Goal: Find specific page/section: Find specific page/section

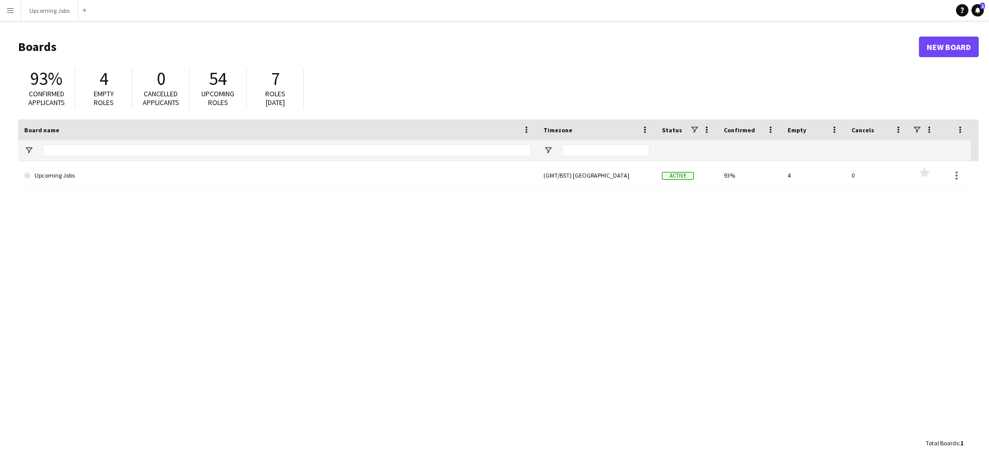
click at [11, 11] on app-icon "Menu" at bounding box center [10, 10] width 8 height 8
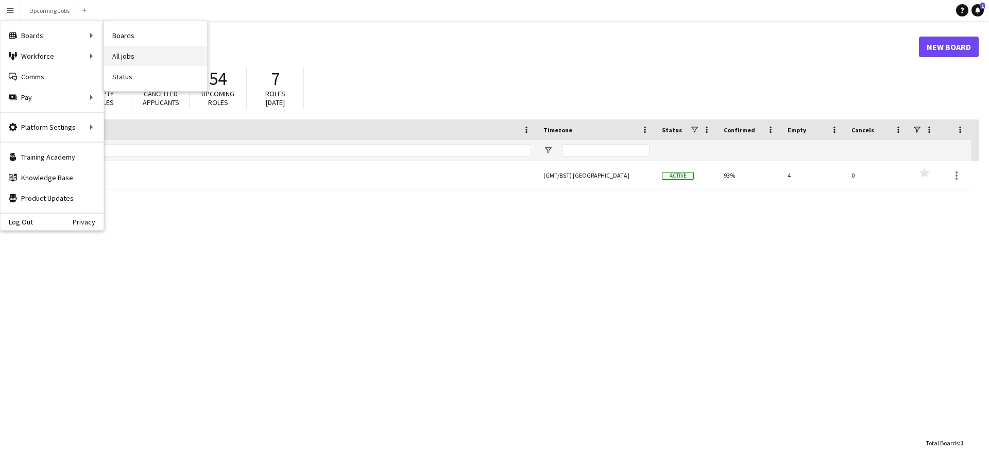
click at [140, 54] on link "All jobs" at bounding box center [155, 56] width 103 height 21
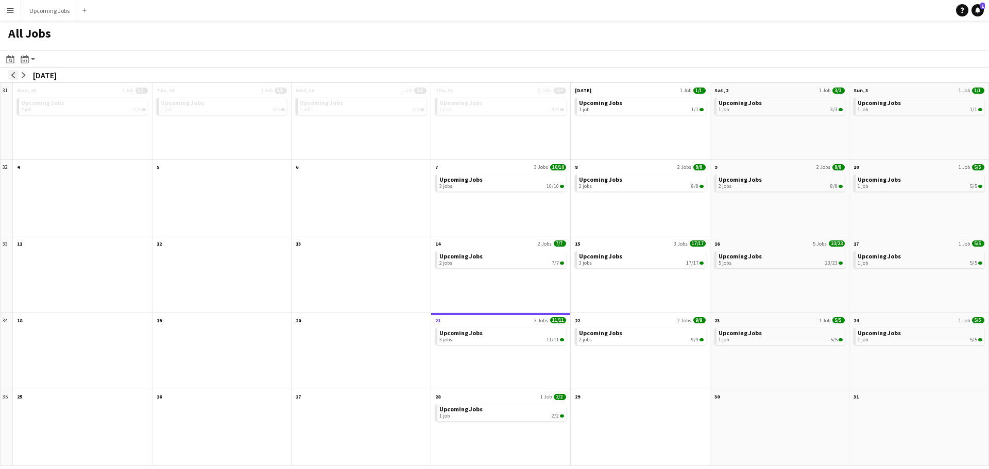
click at [13, 77] on app-icon "arrow-left" at bounding box center [13, 75] width 6 height 6
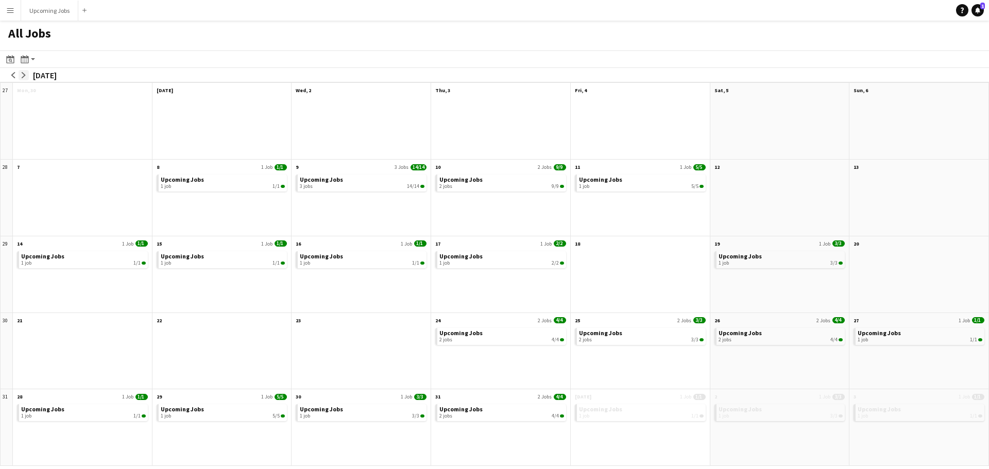
click at [23, 76] on app-icon "arrow-right" at bounding box center [24, 75] width 6 height 6
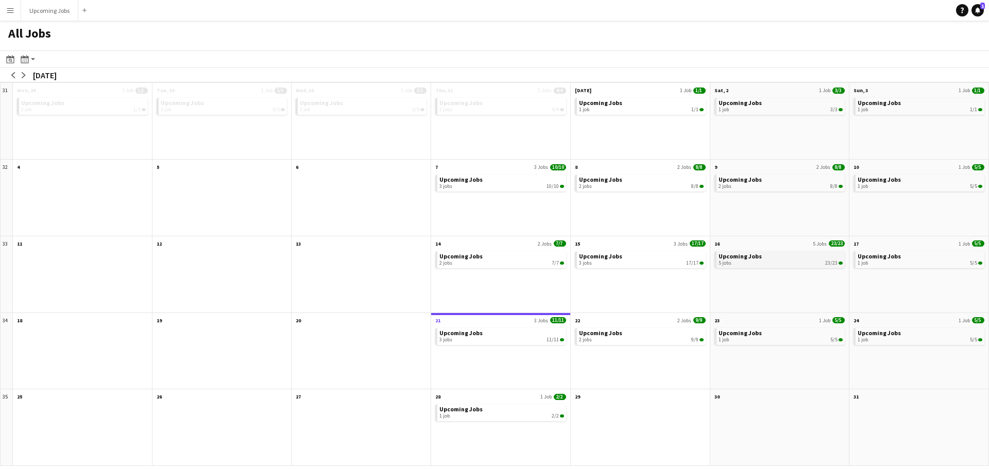
click at [756, 260] on div "5 jobs 23/23" at bounding box center [780, 263] width 125 height 6
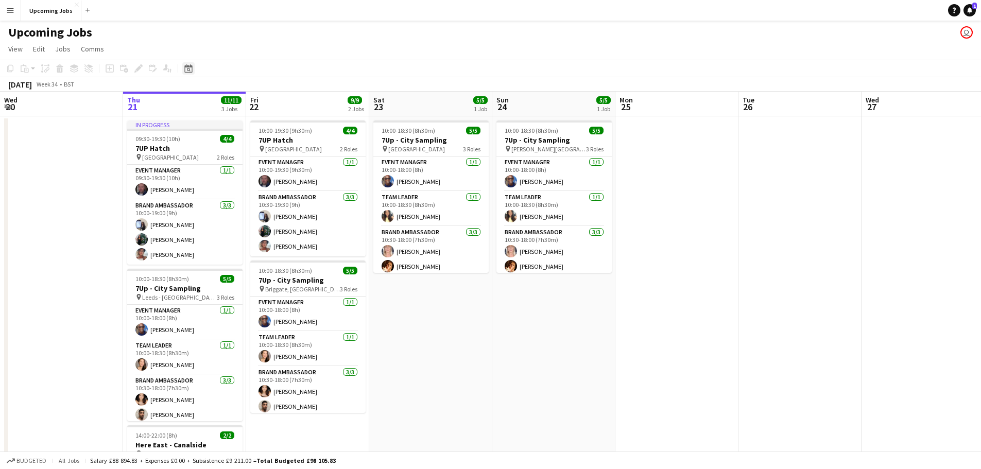
click at [185, 70] on icon "Date picker" at bounding box center [188, 68] width 8 height 8
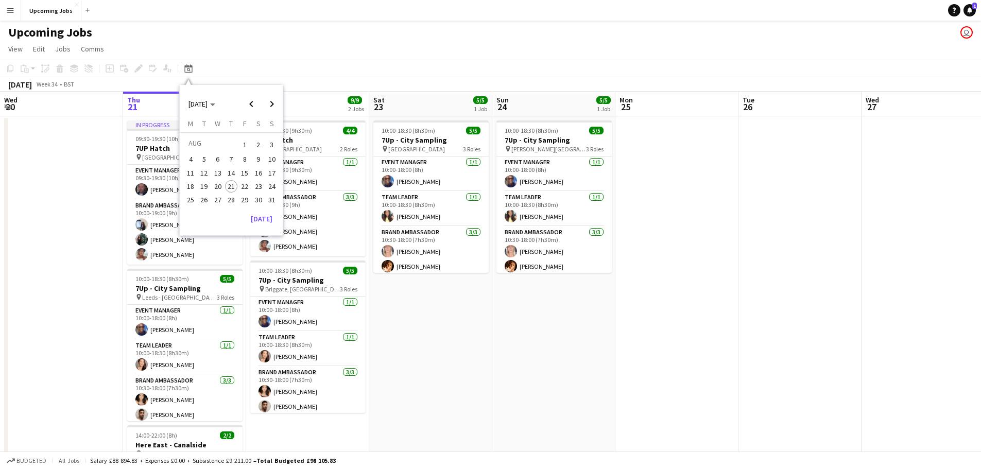
click at [256, 172] on span "16" at bounding box center [258, 173] width 12 height 12
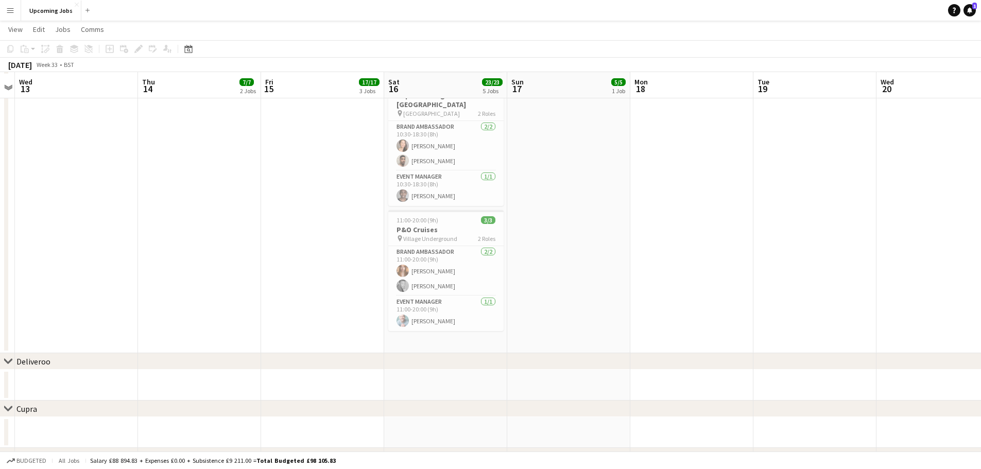
scroll to position [515, 0]
click at [450, 304] on app-card-role "Event Manager [DATE] 11:00-20:00 (9h) [PERSON_NAME]" at bounding box center [445, 312] width 115 height 35
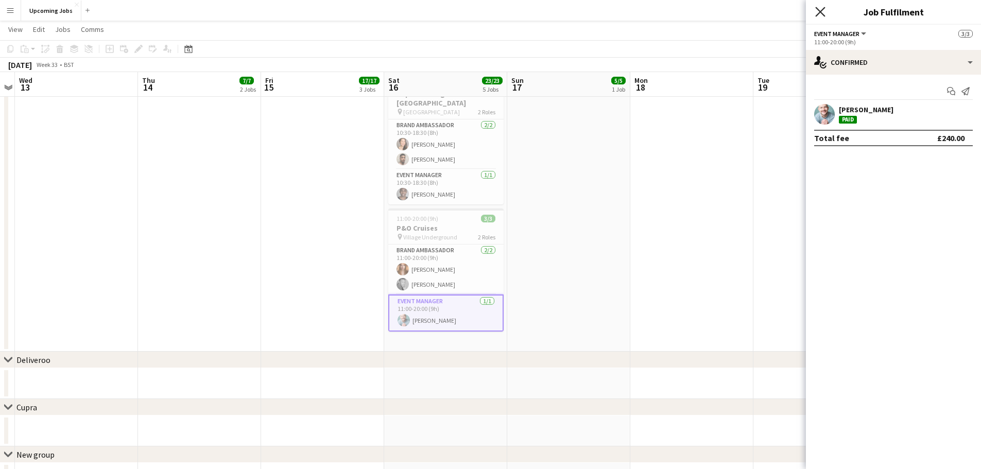
drag, startPoint x: 816, startPoint y: 9, endPoint x: 815, endPoint y: 19, distance: 10.3
click at [817, 9] on icon "Close pop-in" at bounding box center [820, 12] width 10 height 10
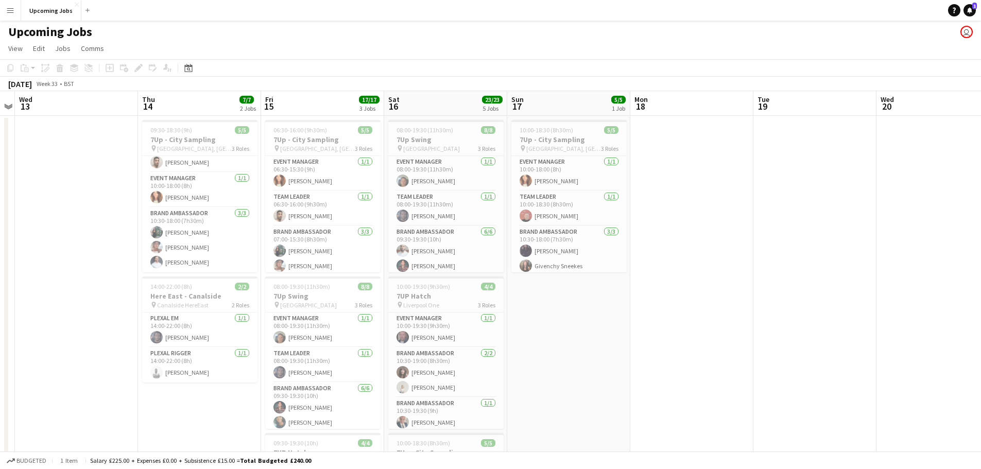
scroll to position [0, 0]
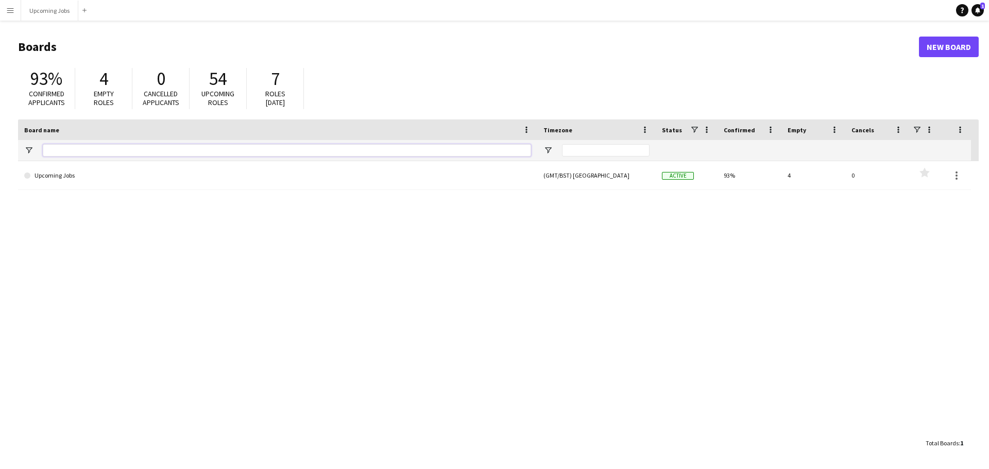
click at [299, 150] on input "Board name Filter Input" at bounding box center [287, 150] width 488 height 12
click at [11, 8] on app-icon "Menu" at bounding box center [10, 10] width 8 height 8
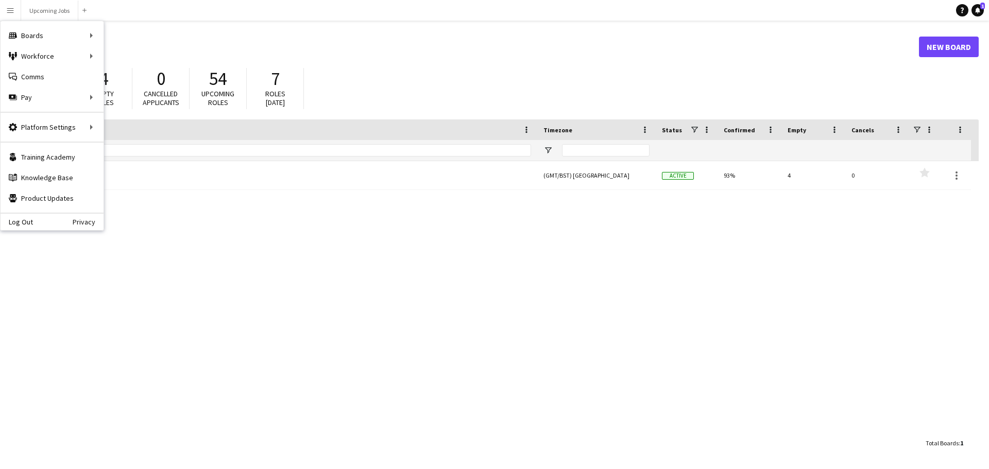
click at [527, 86] on div "93% Confirmed applicants 4 Empty roles 0 Cancelled applicants 54 Upcoming roles…" at bounding box center [498, 91] width 960 height 57
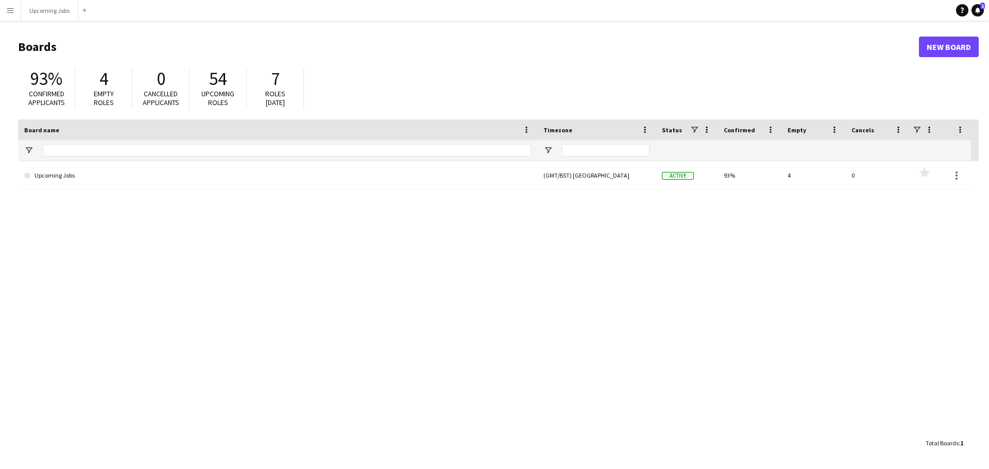
click at [3, 14] on button "Menu" at bounding box center [10, 10] width 21 height 21
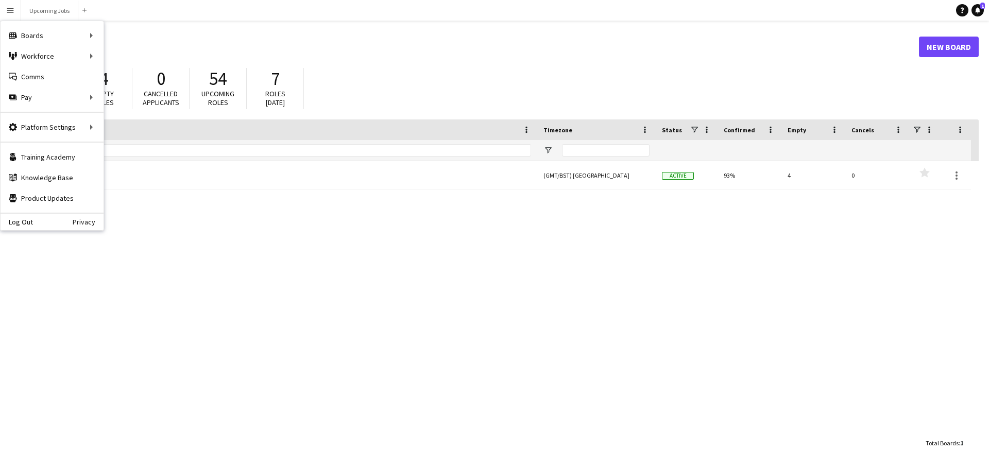
click at [593, 71] on div "93% Confirmed applicants 4 Empty roles 0 Cancelled applicants 54 Upcoming roles…" at bounding box center [498, 91] width 960 height 57
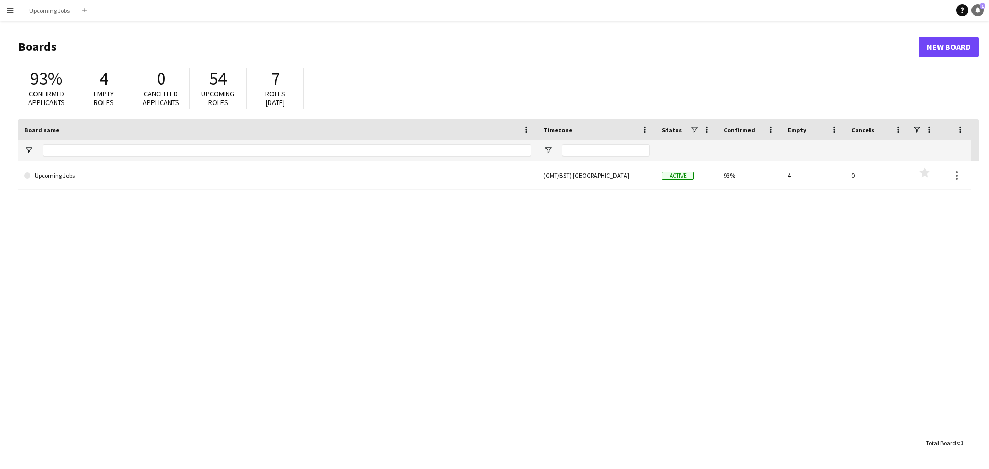
click at [979, 11] on icon at bounding box center [977, 9] width 5 height 5
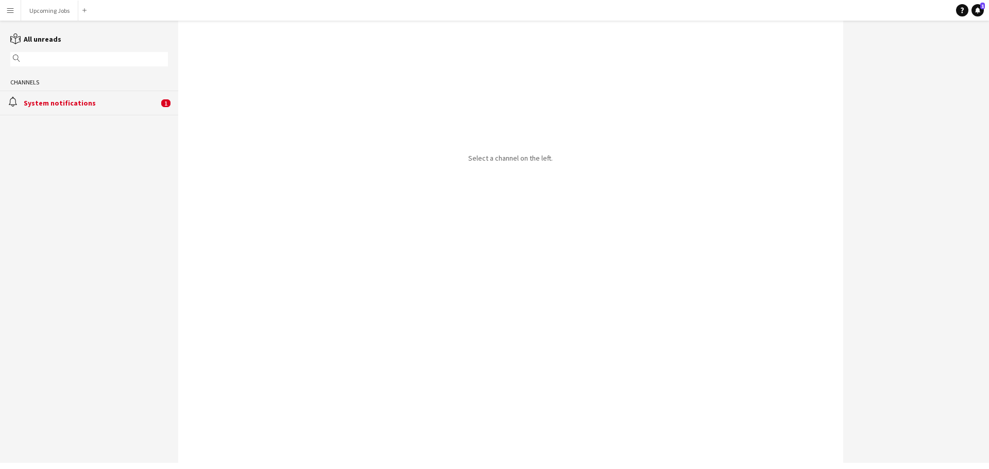
click at [10, 10] on app-icon "Menu" at bounding box center [10, 10] width 8 height 8
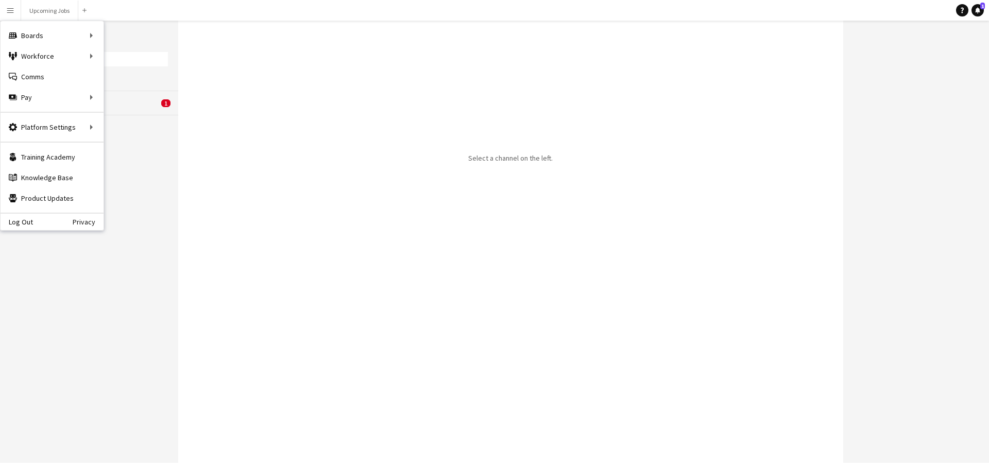
click at [502, 84] on div "Select a channel on the left." at bounding box center [510, 242] width 665 height 442
